Goal: Task Accomplishment & Management: Use online tool/utility

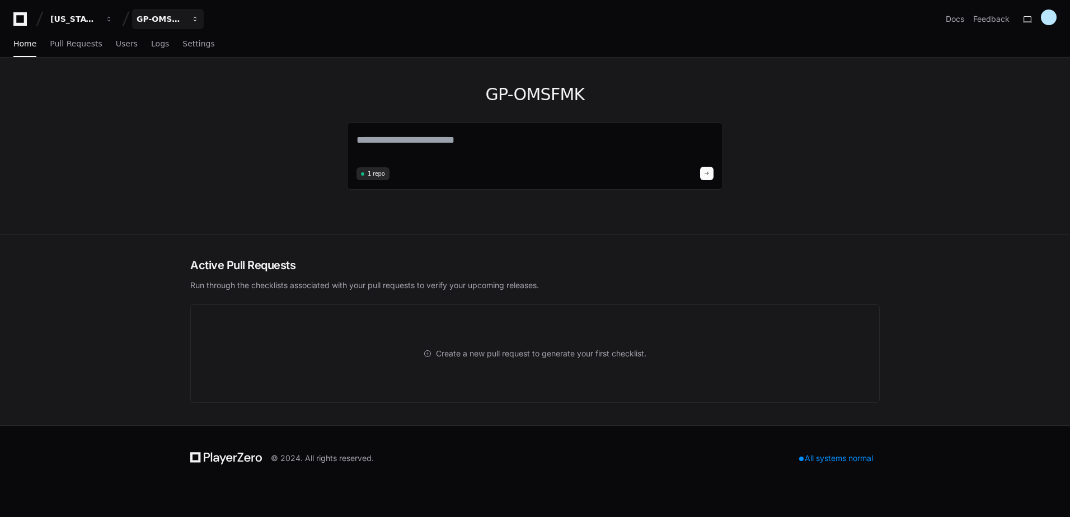
click at [187, 18] on button "GP-OMSFMK" at bounding box center [168, 19] width 72 height 20
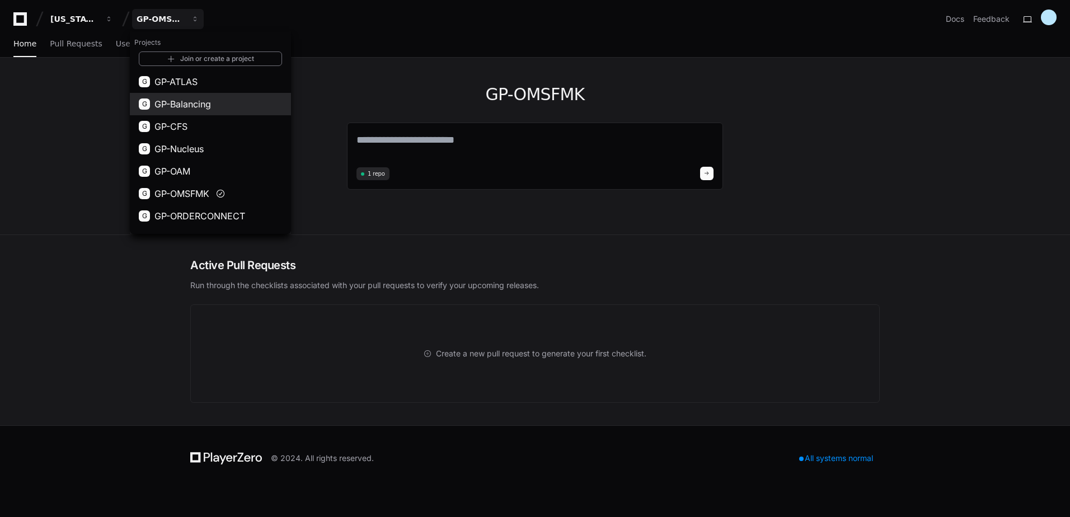
click at [192, 104] on span "GP-Balancing" at bounding box center [183, 103] width 57 height 13
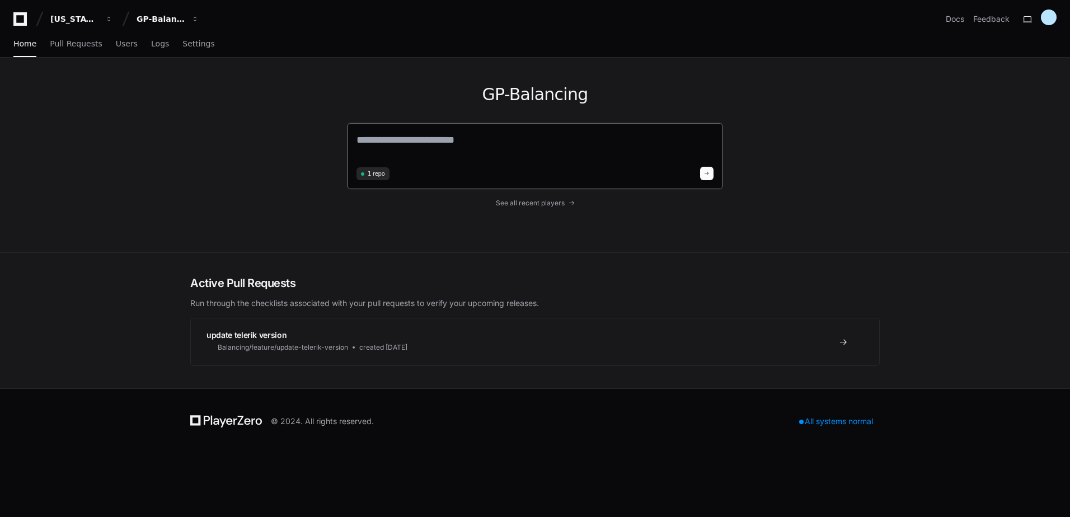
click at [410, 145] on textarea at bounding box center [535, 147] width 357 height 31
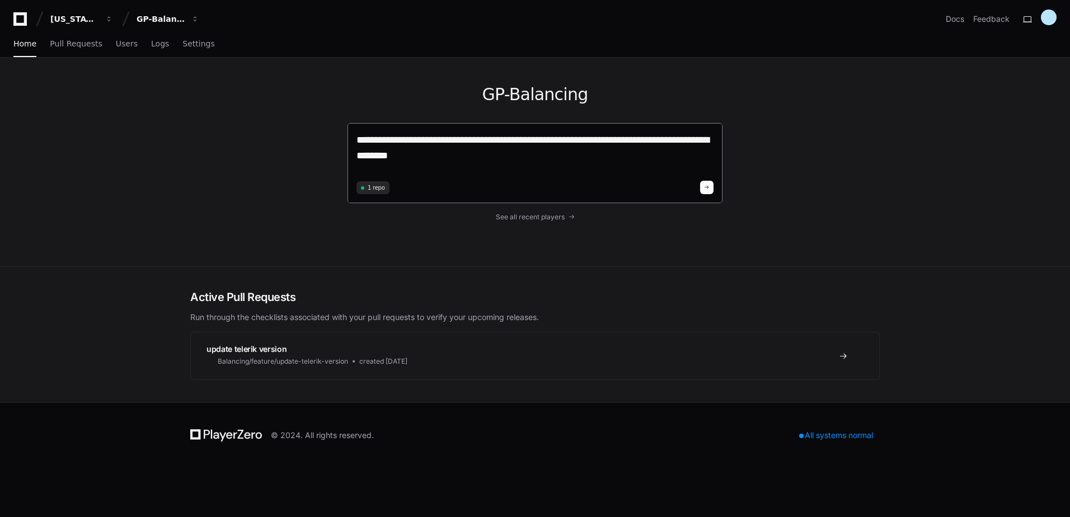
type textarea "**********"
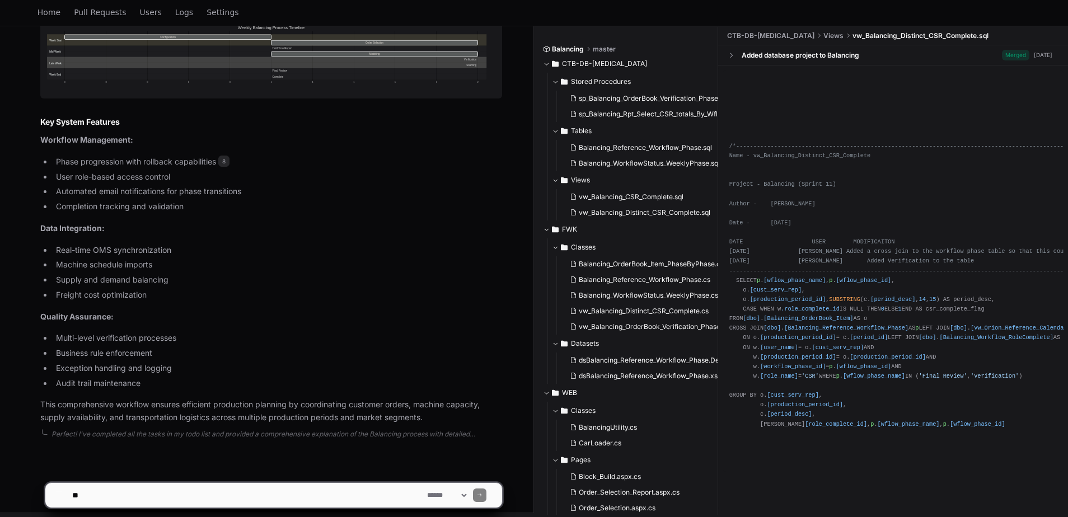
scroll to position [5995, 0]
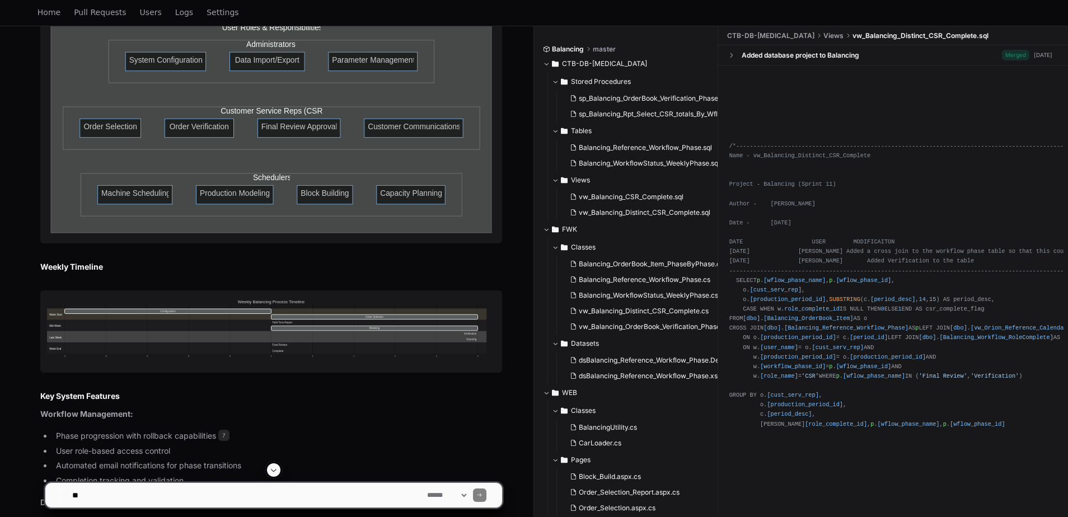
scroll to position [5604, 0]
